Goal: Task Accomplishment & Management: Manage account settings

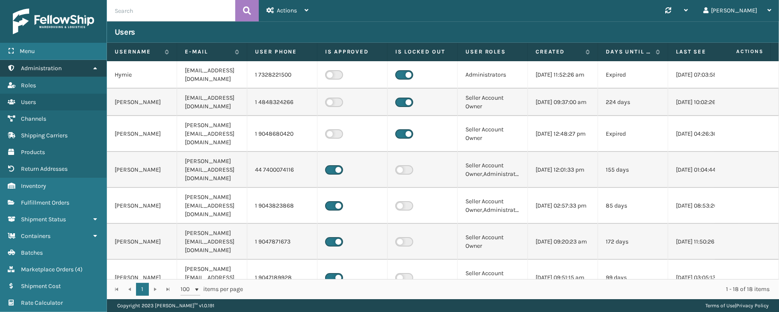
click at [96, 70] on icon at bounding box center [95, 68] width 7 height 6
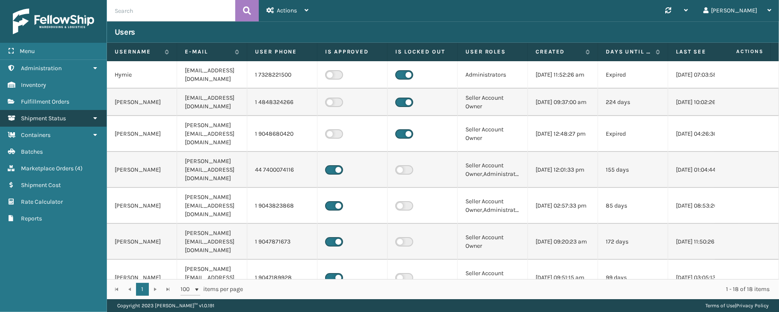
click at [46, 126] on link "Shipment Status" at bounding box center [53, 118] width 107 height 17
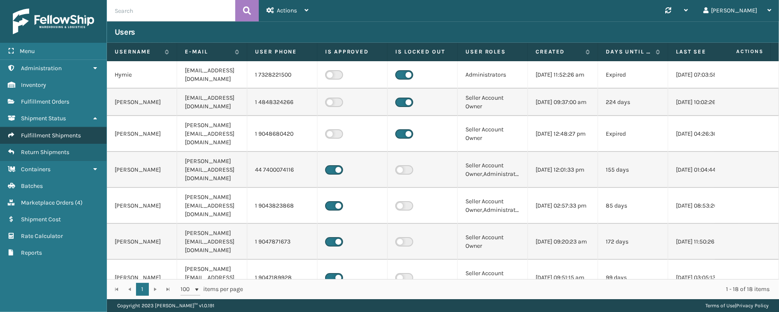
click at [40, 141] on link "Fulfillment Shipments" at bounding box center [53, 135] width 107 height 17
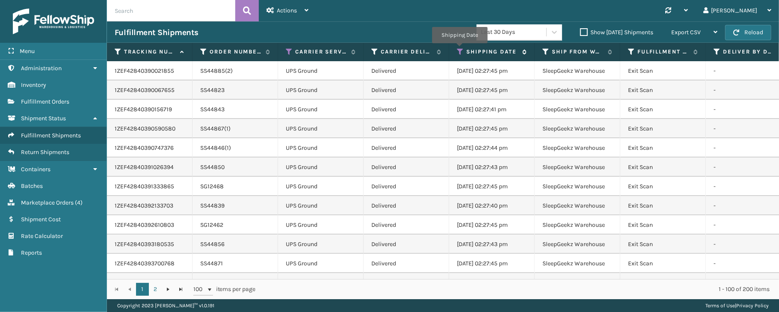
click at [460, 50] on icon at bounding box center [460, 52] width 7 height 8
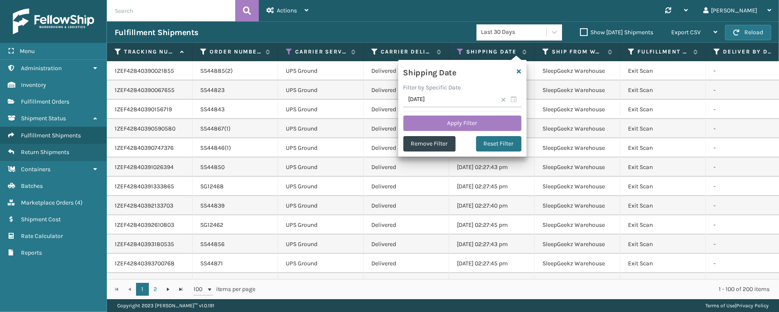
click at [502, 99] on span at bounding box center [503, 99] width 5 height 5
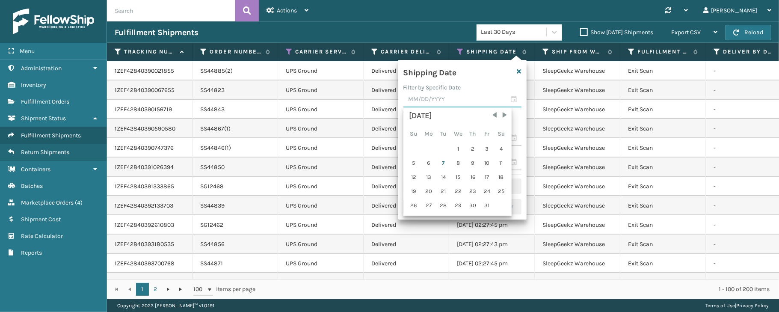
click at [515, 101] on input "text" at bounding box center [463, 99] width 118 height 15
click at [429, 159] on div "6" at bounding box center [429, 163] width 14 height 13
type input "[DATE]"
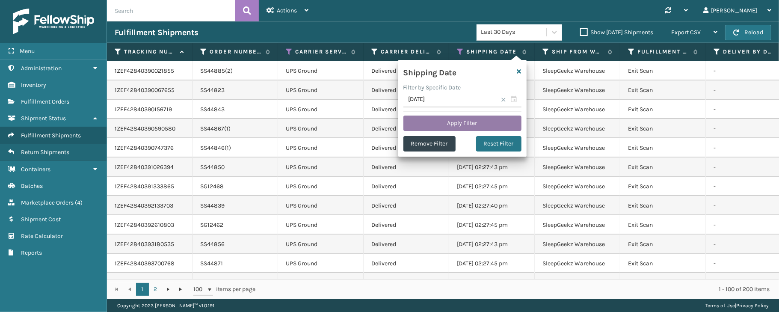
click at [484, 123] on button "Apply Filter" at bounding box center [463, 123] width 118 height 15
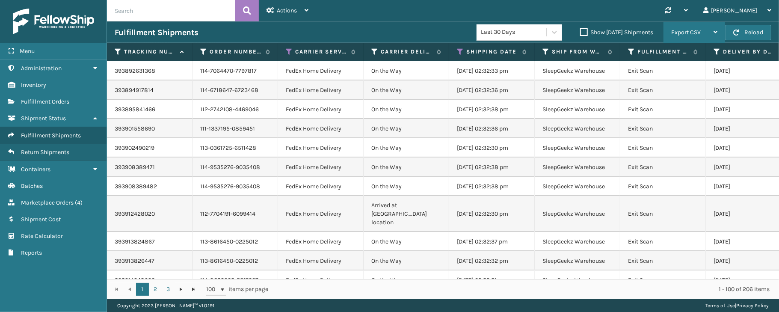
click at [682, 29] on span "Export CSV" at bounding box center [687, 32] width 30 height 7
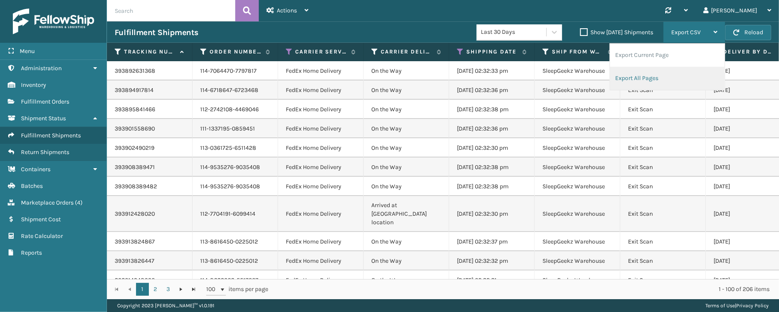
click at [638, 79] on li "Export All Pages" at bounding box center [667, 78] width 115 height 23
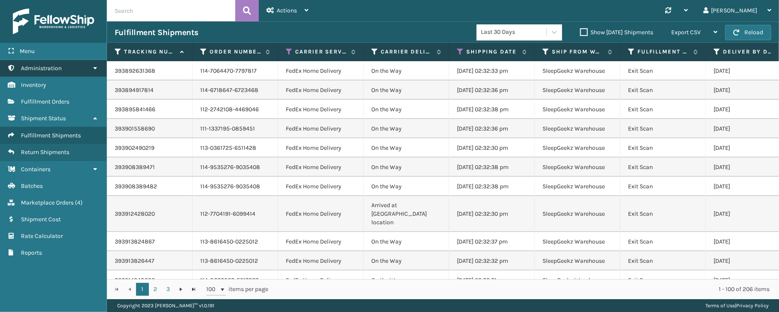
click at [69, 66] on link "Administration" at bounding box center [53, 68] width 107 height 17
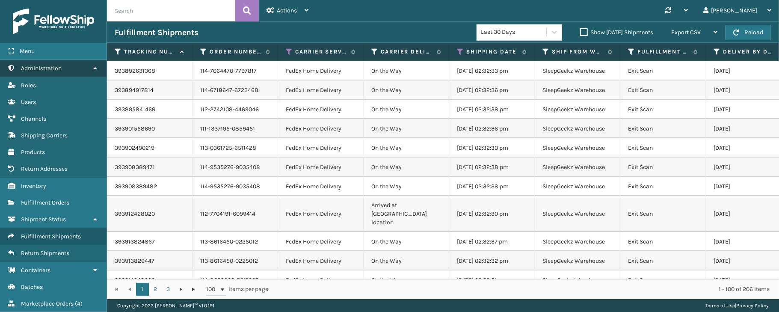
click at [94, 68] on icon at bounding box center [95, 68] width 7 height 6
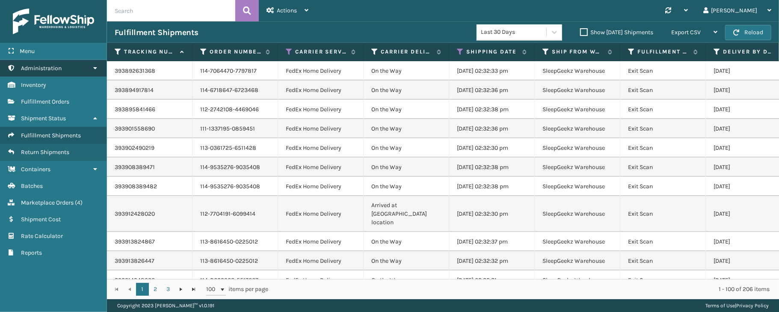
click at [94, 68] on icon at bounding box center [95, 68] width 7 height 6
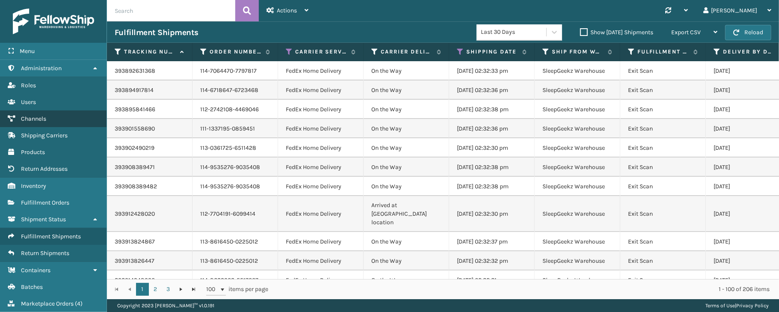
click at [39, 117] on span "Channels" at bounding box center [33, 118] width 25 height 7
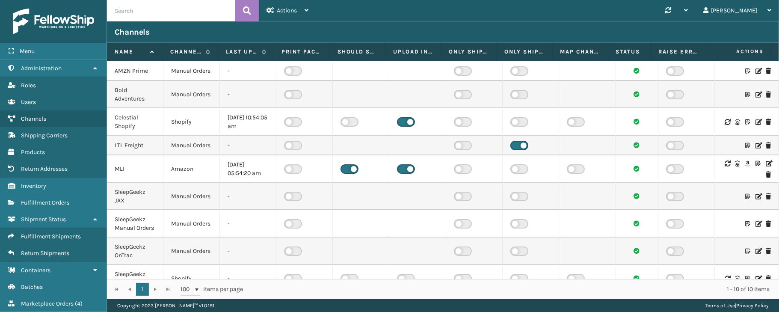
click at [682, 166] on icon at bounding box center [768, 163] width 5 height 6
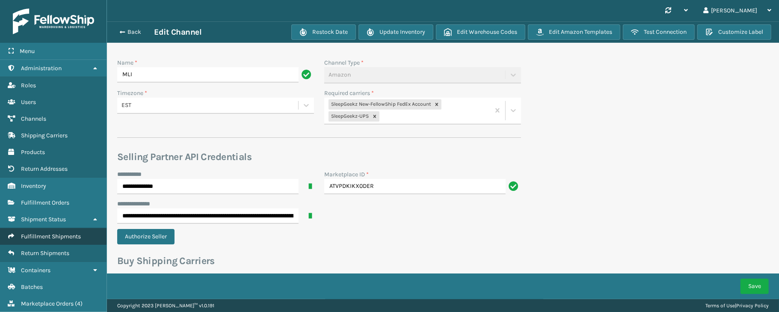
click at [50, 240] on span "Fulfillment Shipments" at bounding box center [51, 236] width 60 height 7
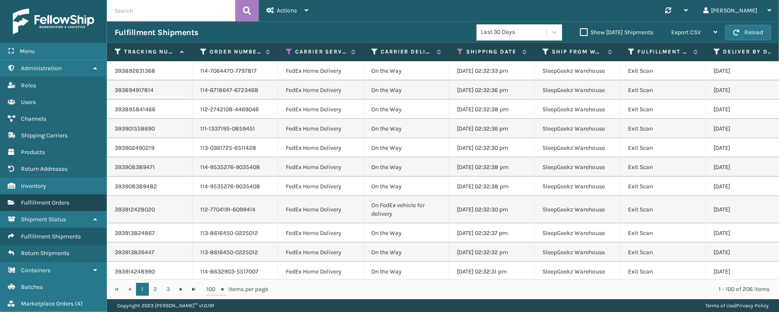
click at [55, 211] on link "Fulfillment Orders" at bounding box center [53, 202] width 107 height 17
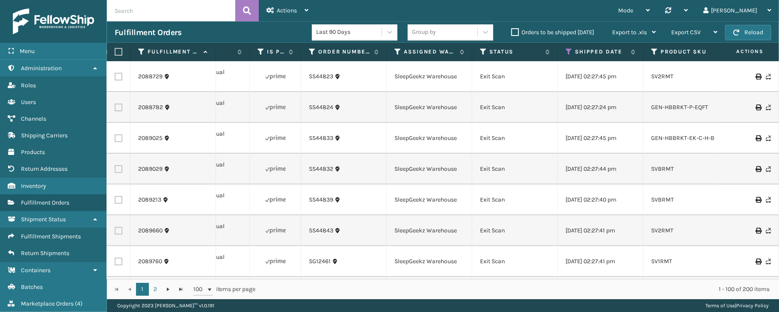
scroll to position [0, 240]
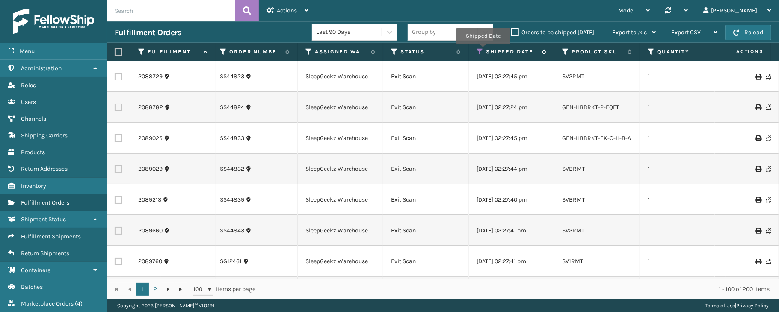
click at [483, 51] on icon at bounding box center [480, 52] width 7 height 8
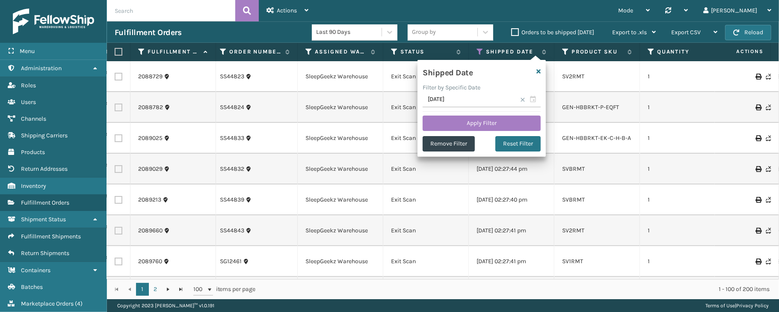
click at [525, 101] on span at bounding box center [522, 99] width 5 height 5
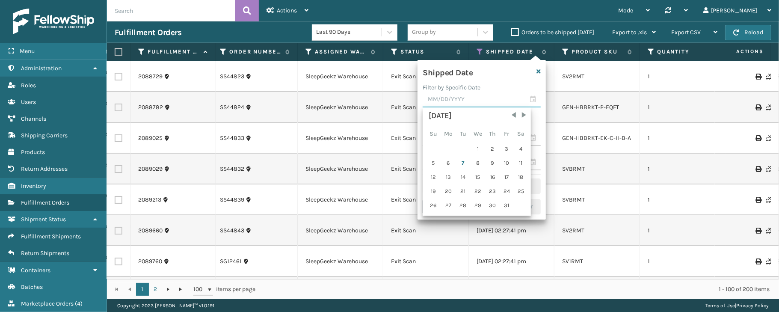
click at [536, 100] on input "text" at bounding box center [482, 99] width 118 height 15
click at [449, 163] on div "6" at bounding box center [448, 163] width 14 height 13
type input "[DATE]"
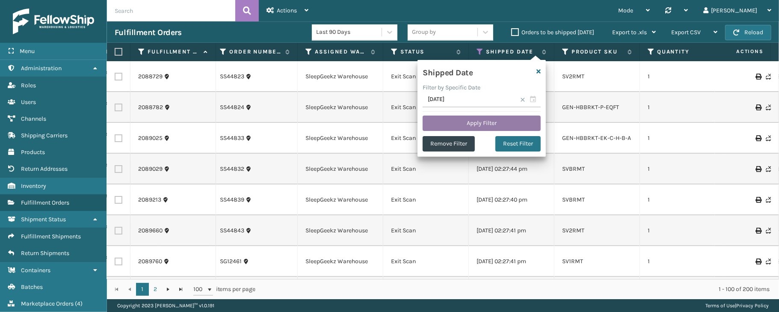
click at [478, 121] on button "Apply Filter" at bounding box center [482, 123] width 118 height 15
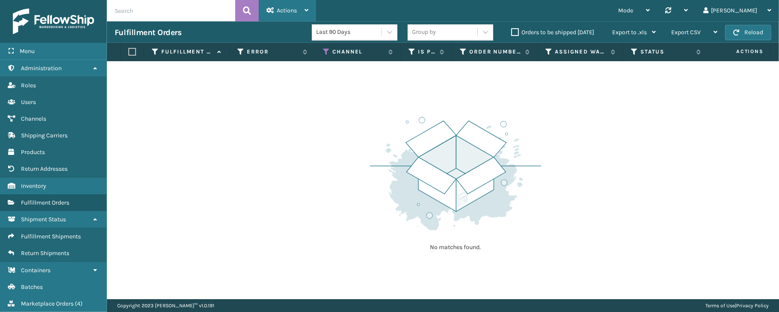
click at [298, 14] on div "Actions" at bounding box center [288, 10] width 42 height 21
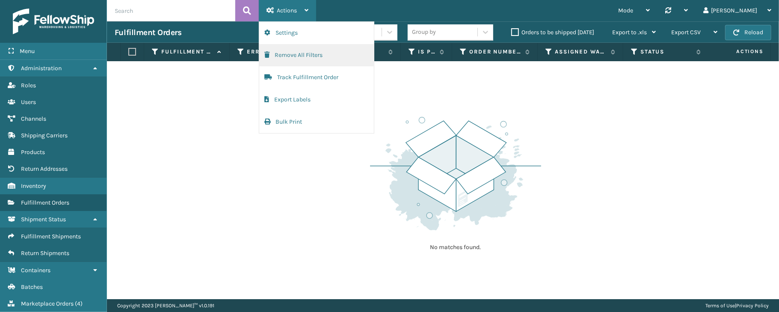
click at [298, 55] on button "Remove All Filters" at bounding box center [316, 55] width 115 height 22
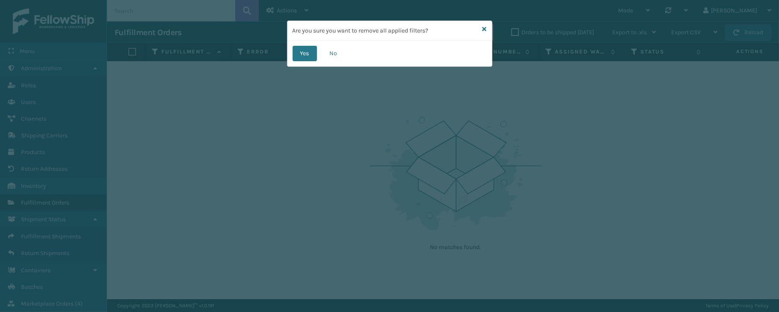
click at [302, 62] on div "Yes No" at bounding box center [390, 54] width 205 height 26
click at [305, 52] on button "Yes" at bounding box center [305, 53] width 24 height 15
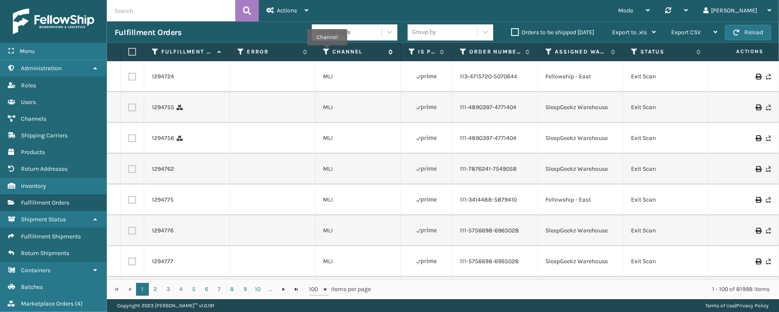
click at [327, 52] on icon at bounding box center [326, 52] width 7 height 8
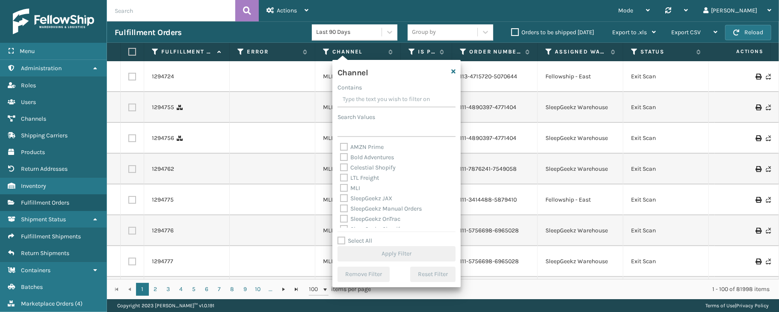
click at [363, 238] on label "Select All" at bounding box center [355, 240] width 35 height 7
click at [363, 237] on input "Select All" at bounding box center [402, 236] width 128 height 1
checkbox input "true"
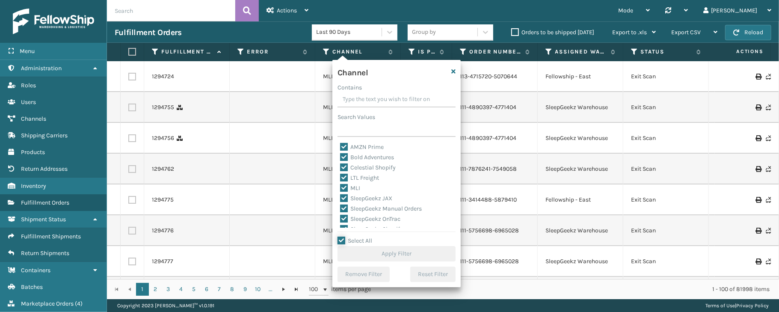
checkbox input "true"
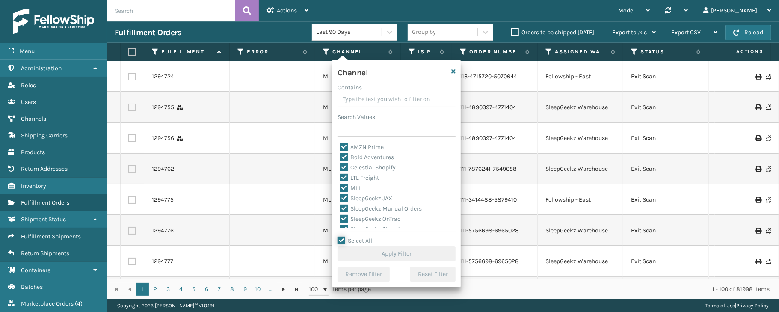
checkbox input "true"
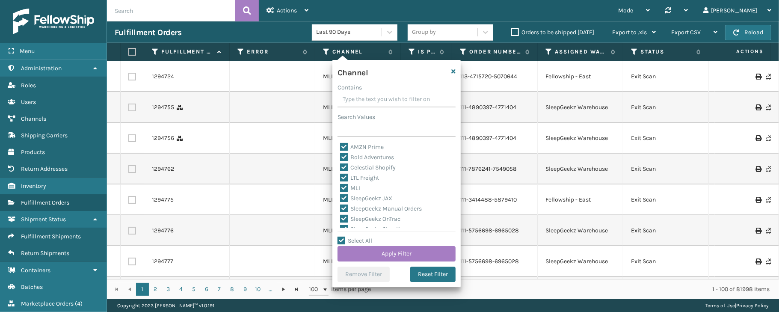
click at [379, 173] on div "LTL Freight" at bounding box center [396, 178] width 113 height 10
click at [369, 175] on label "LTL Freight" at bounding box center [359, 177] width 39 height 7
click at [341, 175] on input "LTL Freight" at bounding box center [340, 176] width 0 height 6
checkbox input "false"
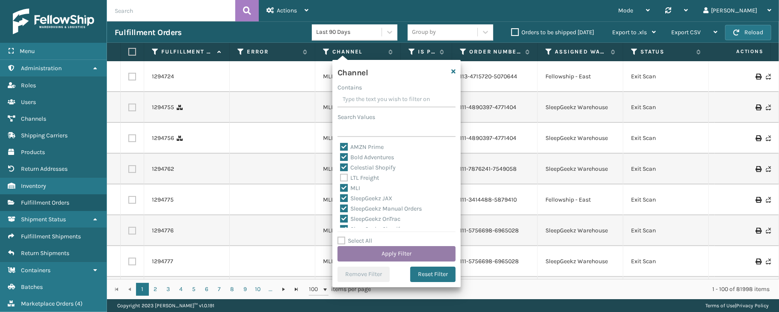
click at [379, 250] on button "Apply Filter" at bounding box center [397, 253] width 118 height 15
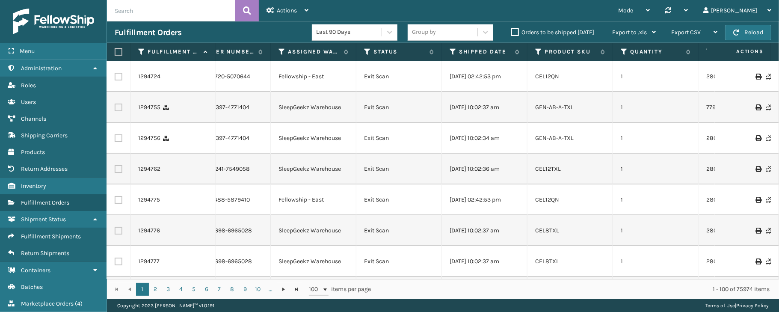
scroll to position [0, 270]
click at [450, 50] on icon at bounding box center [449, 52] width 7 height 8
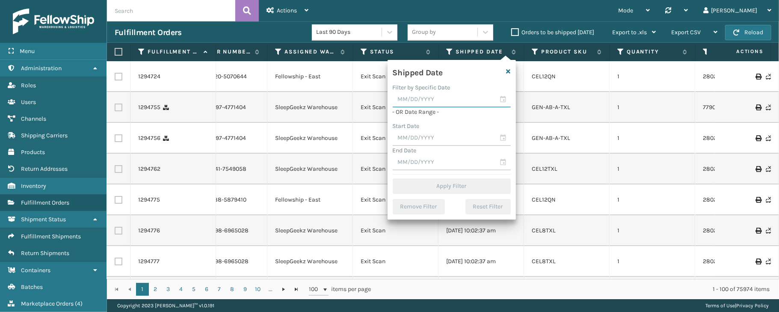
click at [504, 98] on input "text" at bounding box center [452, 99] width 118 height 15
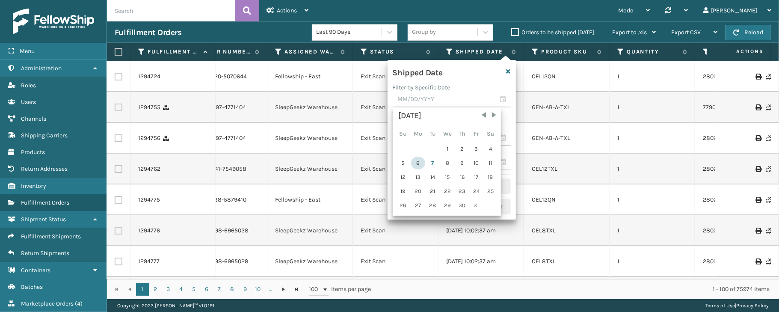
click at [420, 162] on div "6" at bounding box center [418, 163] width 14 height 13
type input "[DATE]"
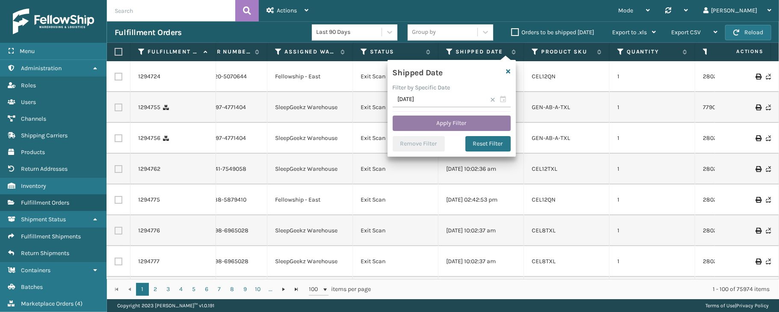
click at [468, 117] on button "Apply Filter" at bounding box center [452, 123] width 118 height 15
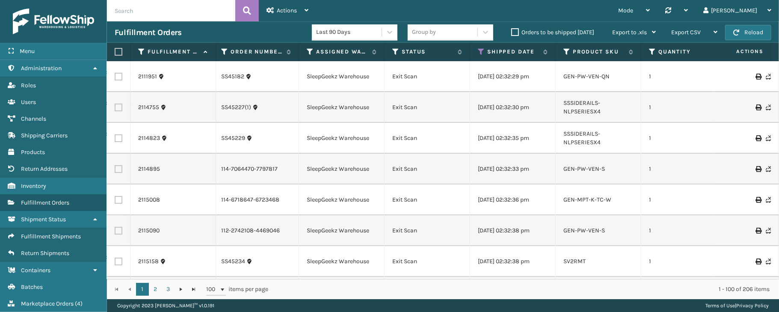
scroll to position [0, 249]
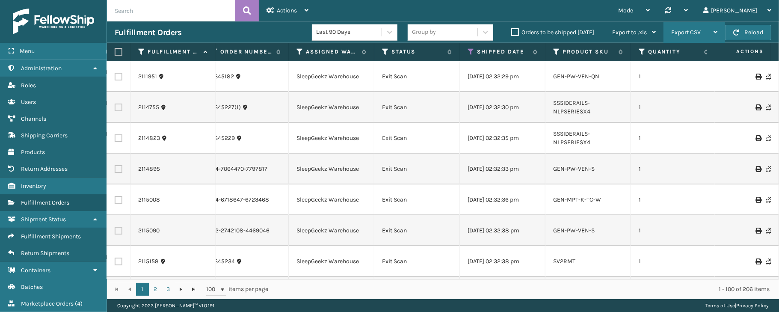
click at [682, 31] on span "Export CSV" at bounding box center [687, 32] width 30 height 7
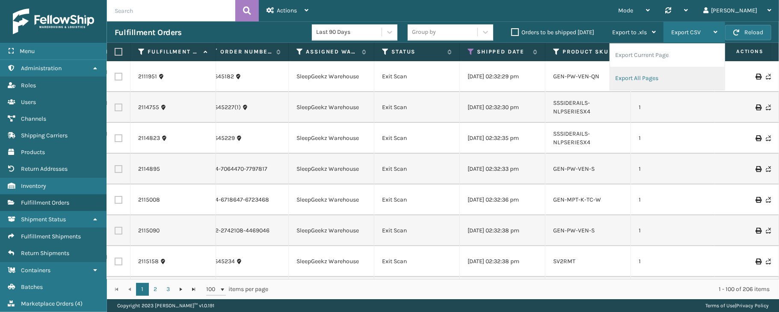
click at [641, 77] on li "Export All Pages" at bounding box center [667, 78] width 115 height 23
